Goal: Task Accomplishment & Management: Manage account settings

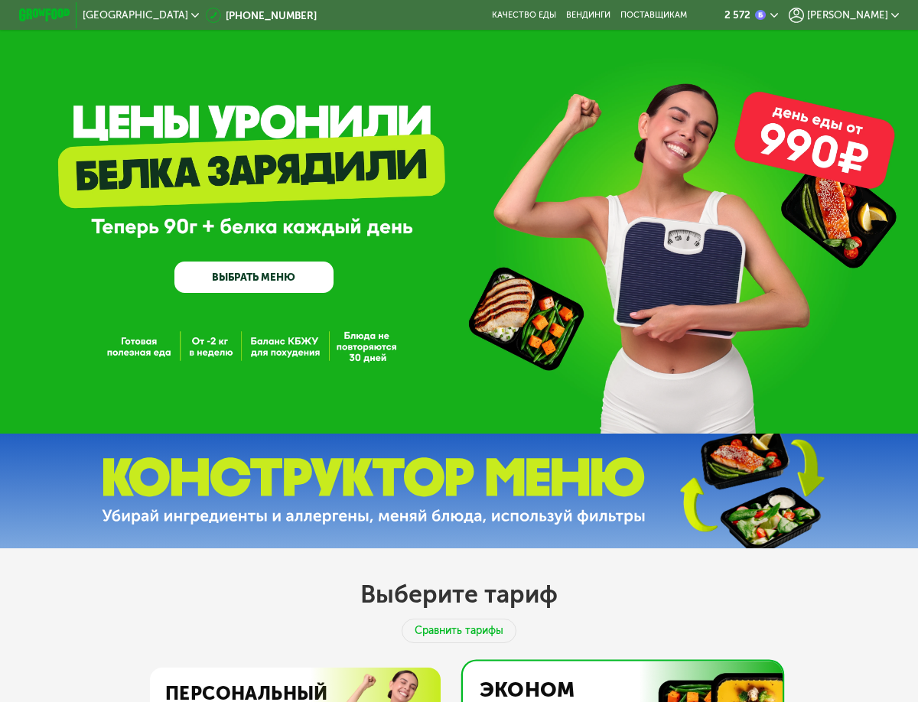
click at [888, 20] on span "[PERSON_NAME]" at bounding box center [847, 15] width 81 height 10
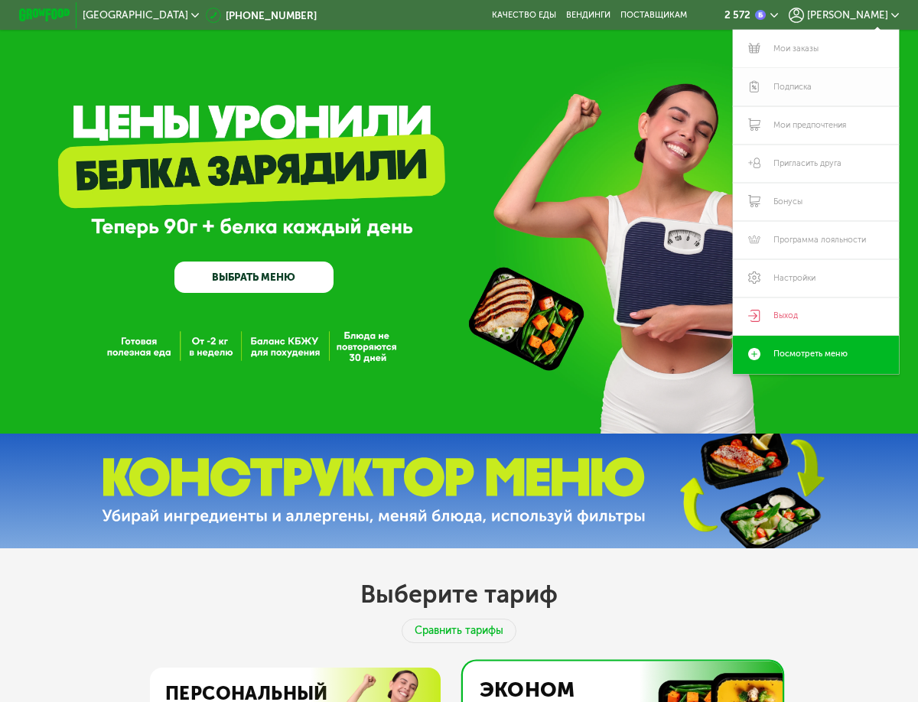
click at [809, 93] on link "Подписка" at bounding box center [816, 87] width 166 height 38
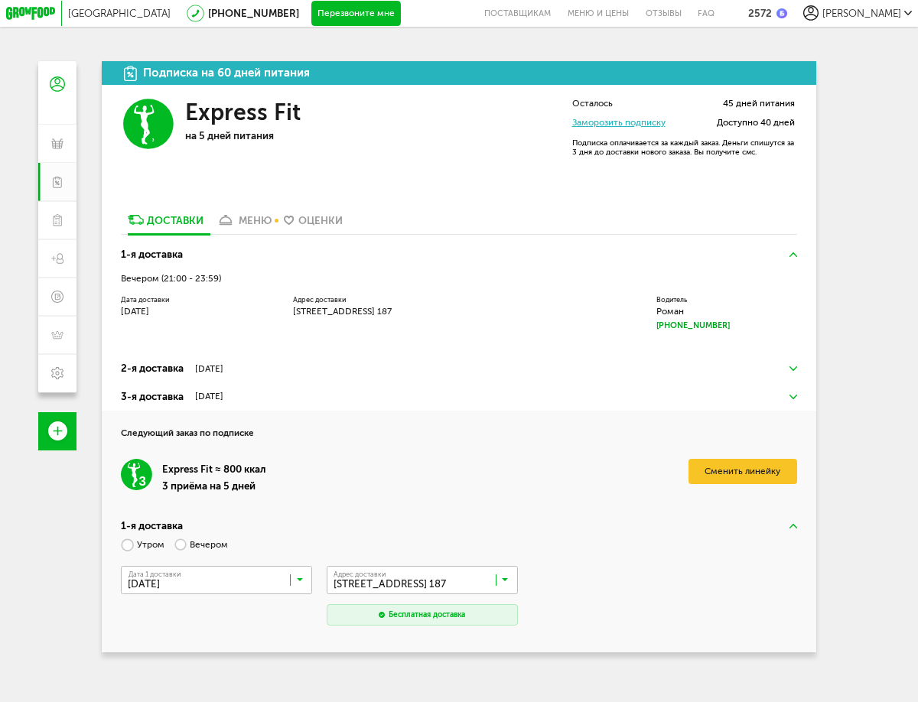
click at [628, 127] on link "Заморозить подписку" at bounding box center [618, 122] width 93 height 11
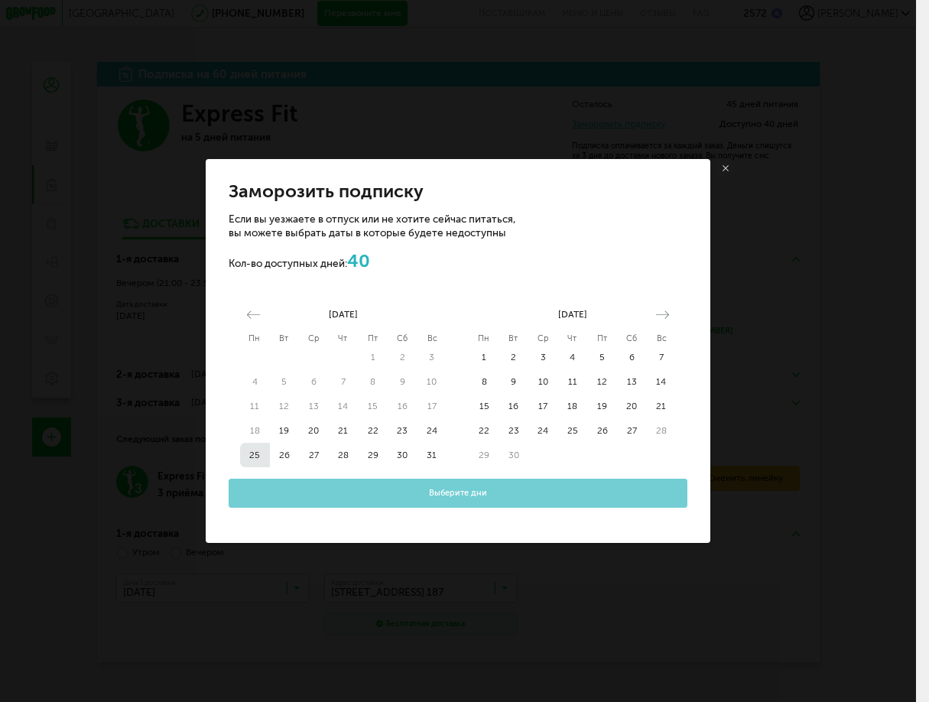
click at [262, 459] on button "25" at bounding box center [255, 455] width 30 height 24
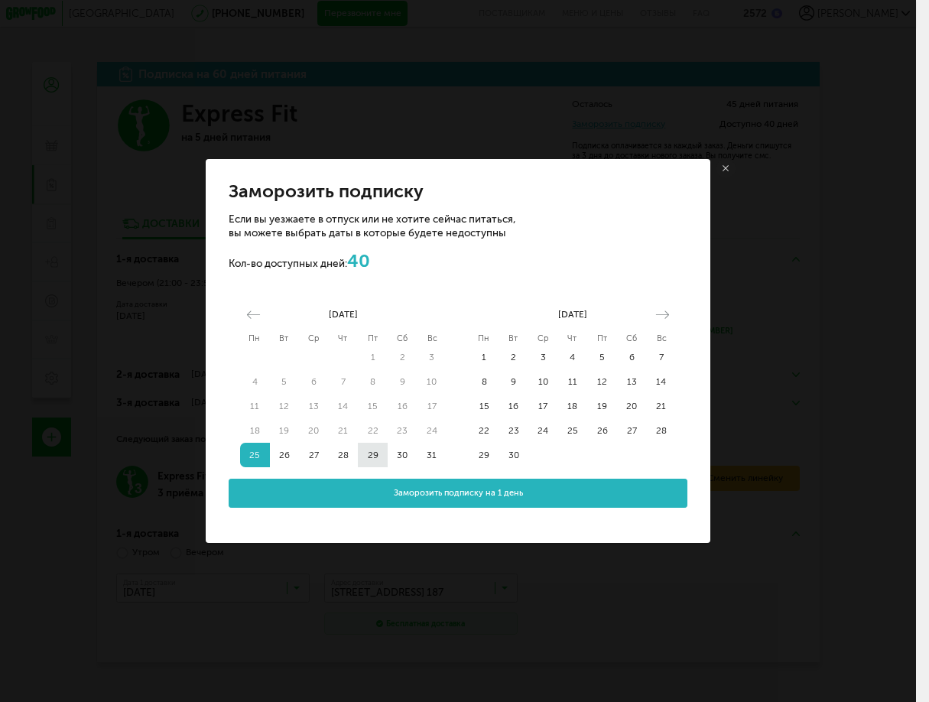
click at [377, 456] on button "29" at bounding box center [373, 455] width 30 height 24
click at [481, 357] on button "1" at bounding box center [485, 357] width 30 height 24
click at [487, 350] on button "1" at bounding box center [485, 357] width 30 height 24
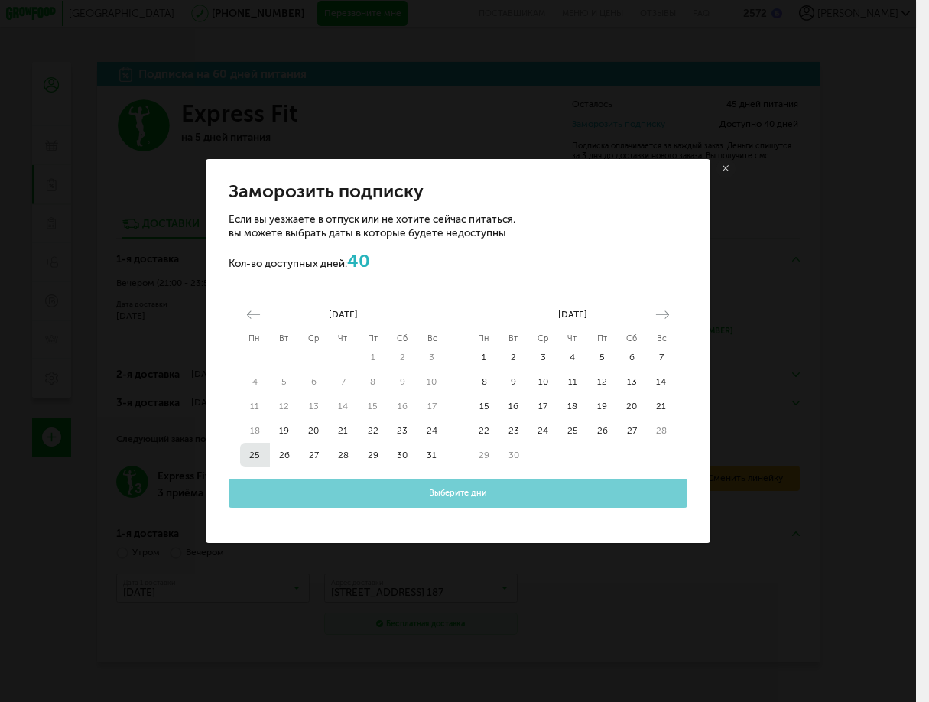
click at [251, 457] on button "25" at bounding box center [255, 455] width 30 height 24
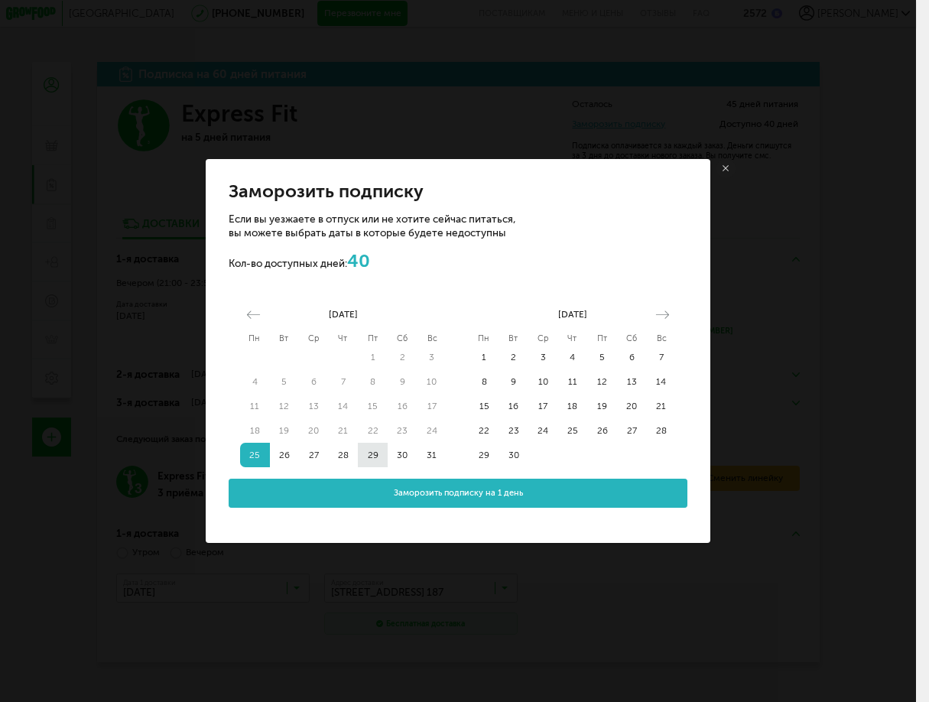
click at [369, 451] on button "29" at bounding box center [373, 455] width 30 height 24
click at [372, 490] on button "Заморозить подписку на 5 дней" at bounding box center [458, 493] width 459 height 29
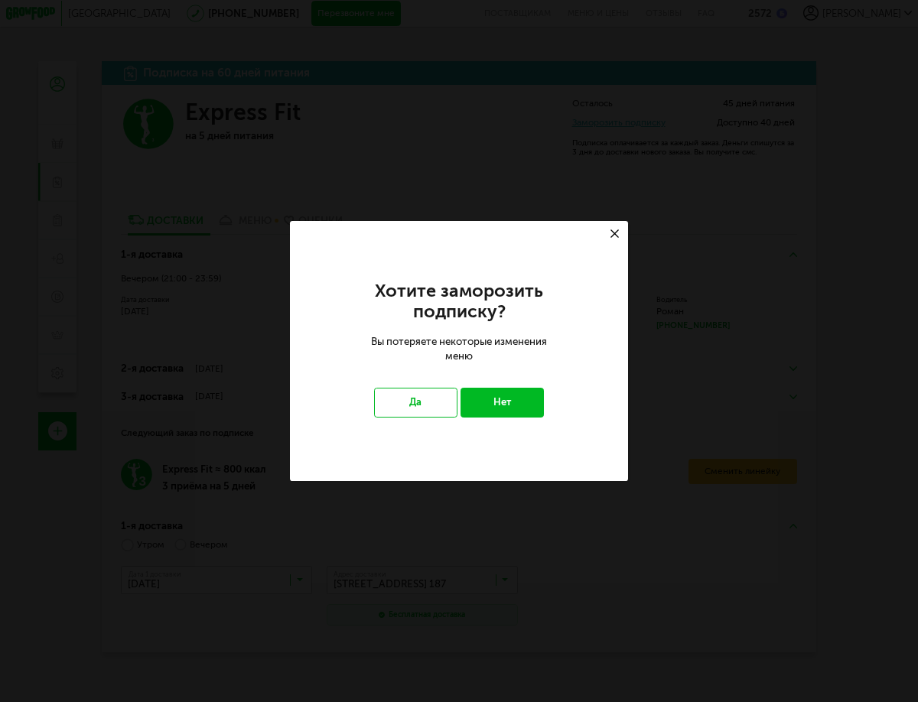
click at [497, 406] on button "Нет" at bounding box center [501, 402] width 83 height 29
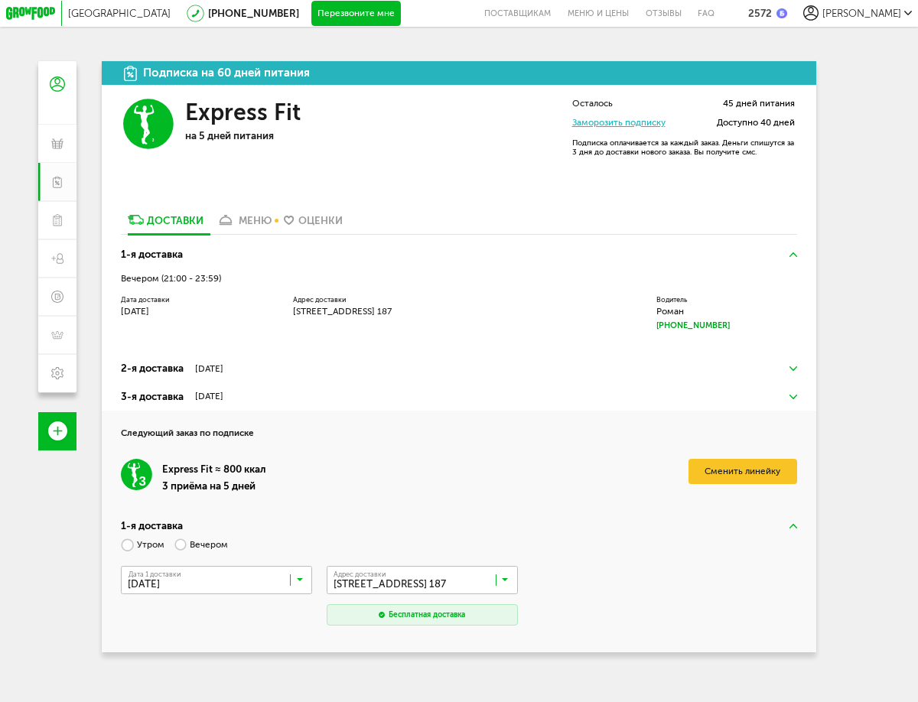
click at [613, 121] on link "Заморозить подписку" at bounding box center [618, 122] width 93 height 11
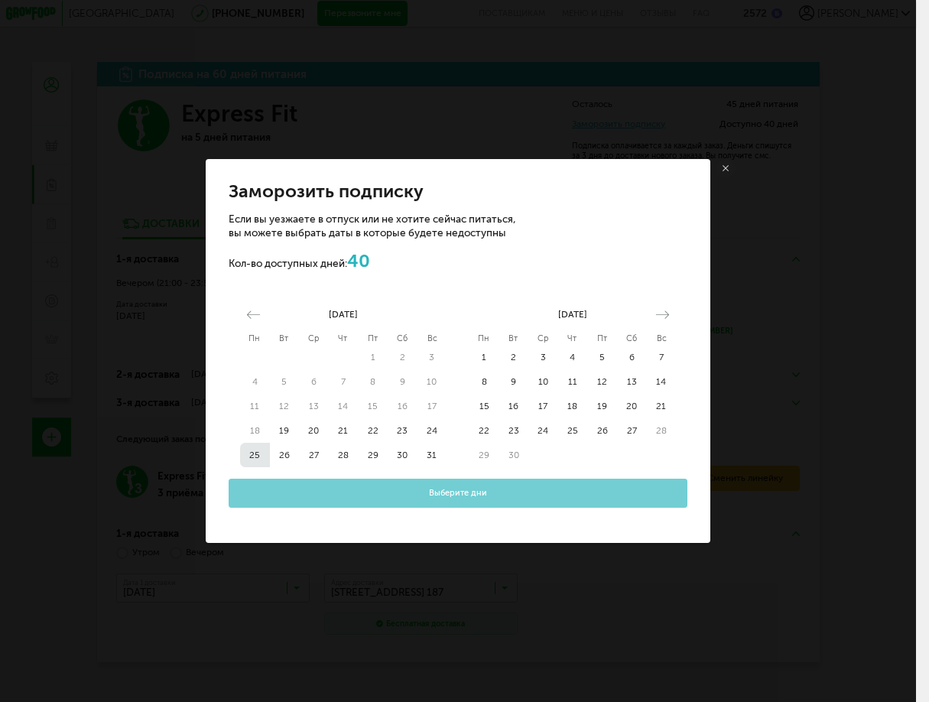
click at [260, 460] on button "25" at bounding box center [255, 455] width 30 height 24
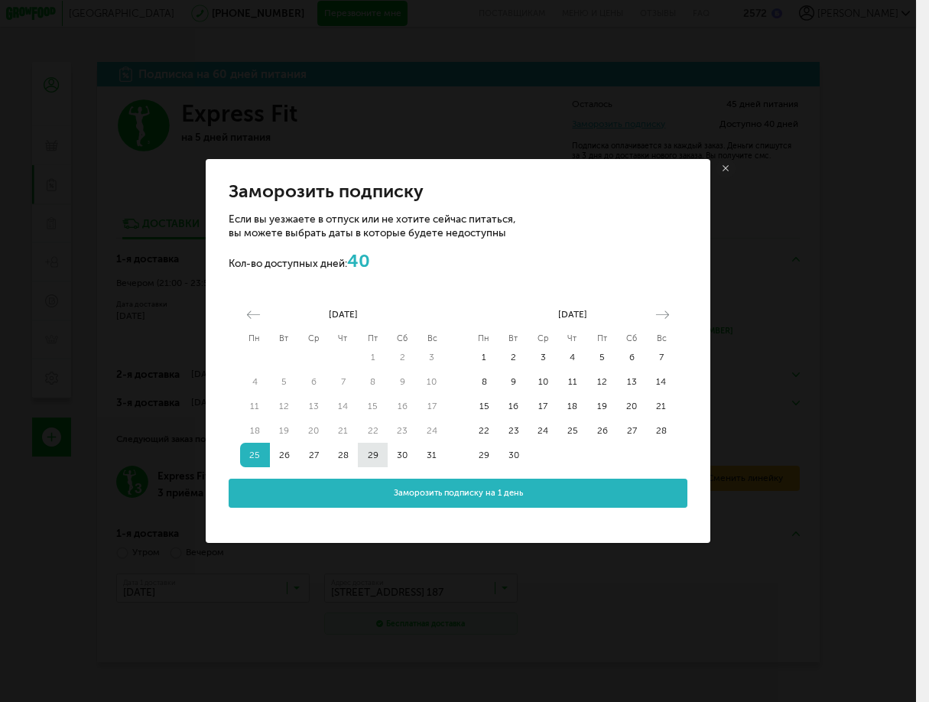
click at [370, 456] on button "29" at bounding box center [373, 455] width 30 height 24
click at [389, 488] on button "Заморозить подписку на 5 дней" at bounding box center [458, 493] width 459 height 29
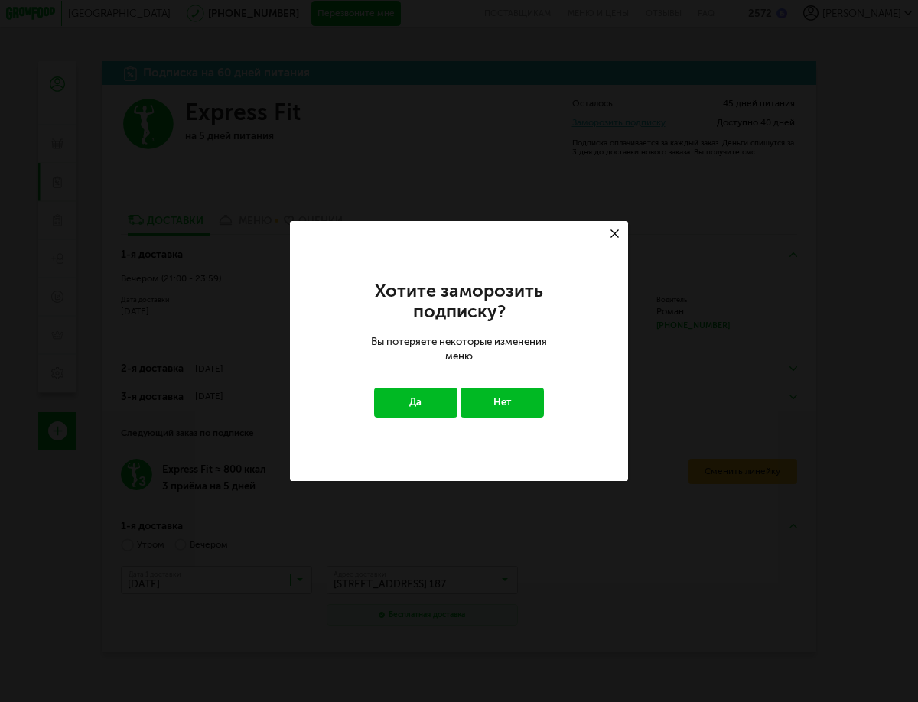
click at [388, 402] on button "Да" at bounding box center [415, 402] width 83 height 29
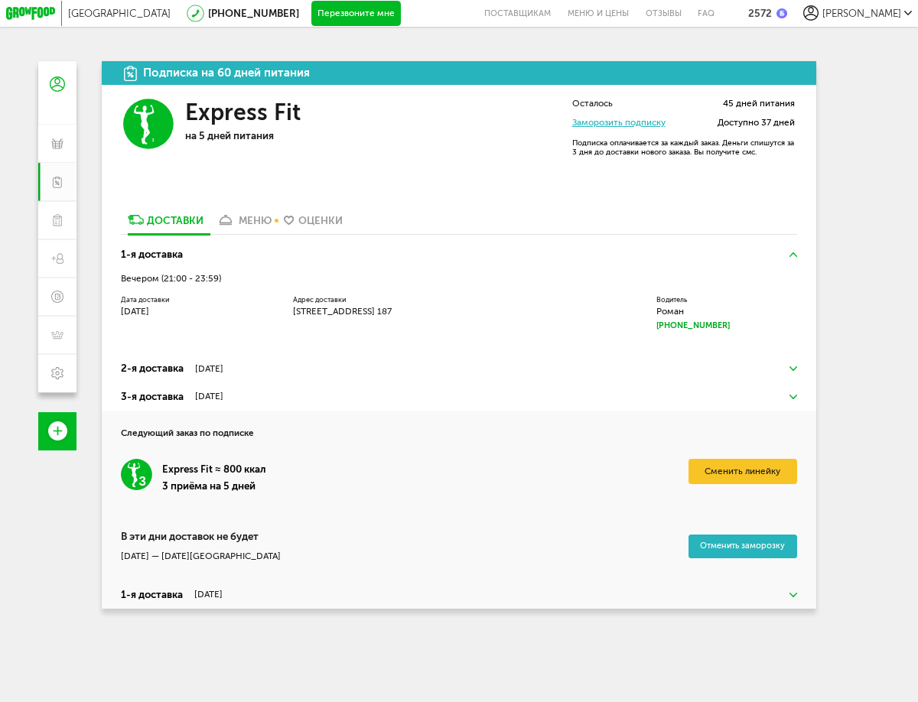
click at [795, 257] on img at bounding box center [793, 254] width 8 height 5
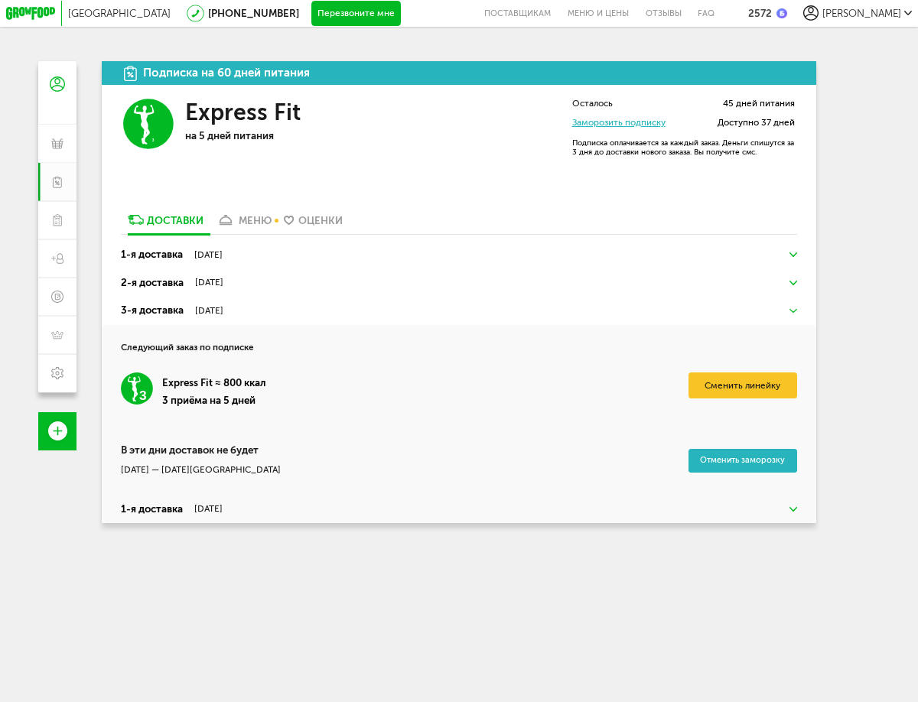
click at [796, 278] on div "2-я доставка [DATE] Утром Вечером [GEOGRAPHIC_DATA] доставки [DATE] Адрес Кварт…" at bounding box center [459, 282] width 714 height 28
click at [797, 285] on img at bounding box center [793, 283] width 8 height 5
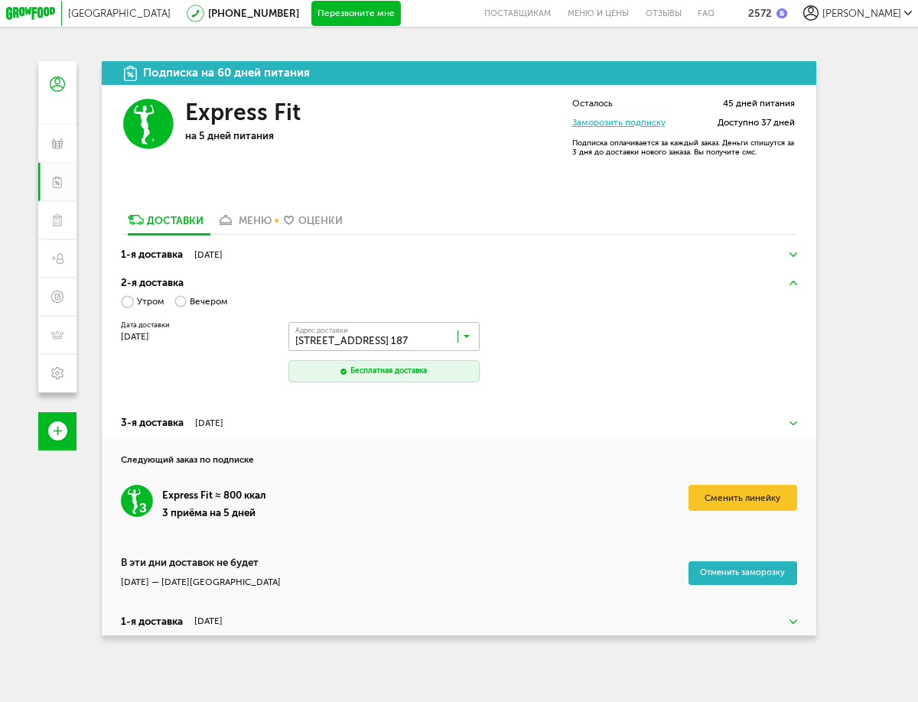
click at [797, 285] on img at bounding box center [793, 283] width 8 height 5
